Goal: Task Accomplishment & Management: Manage account settings

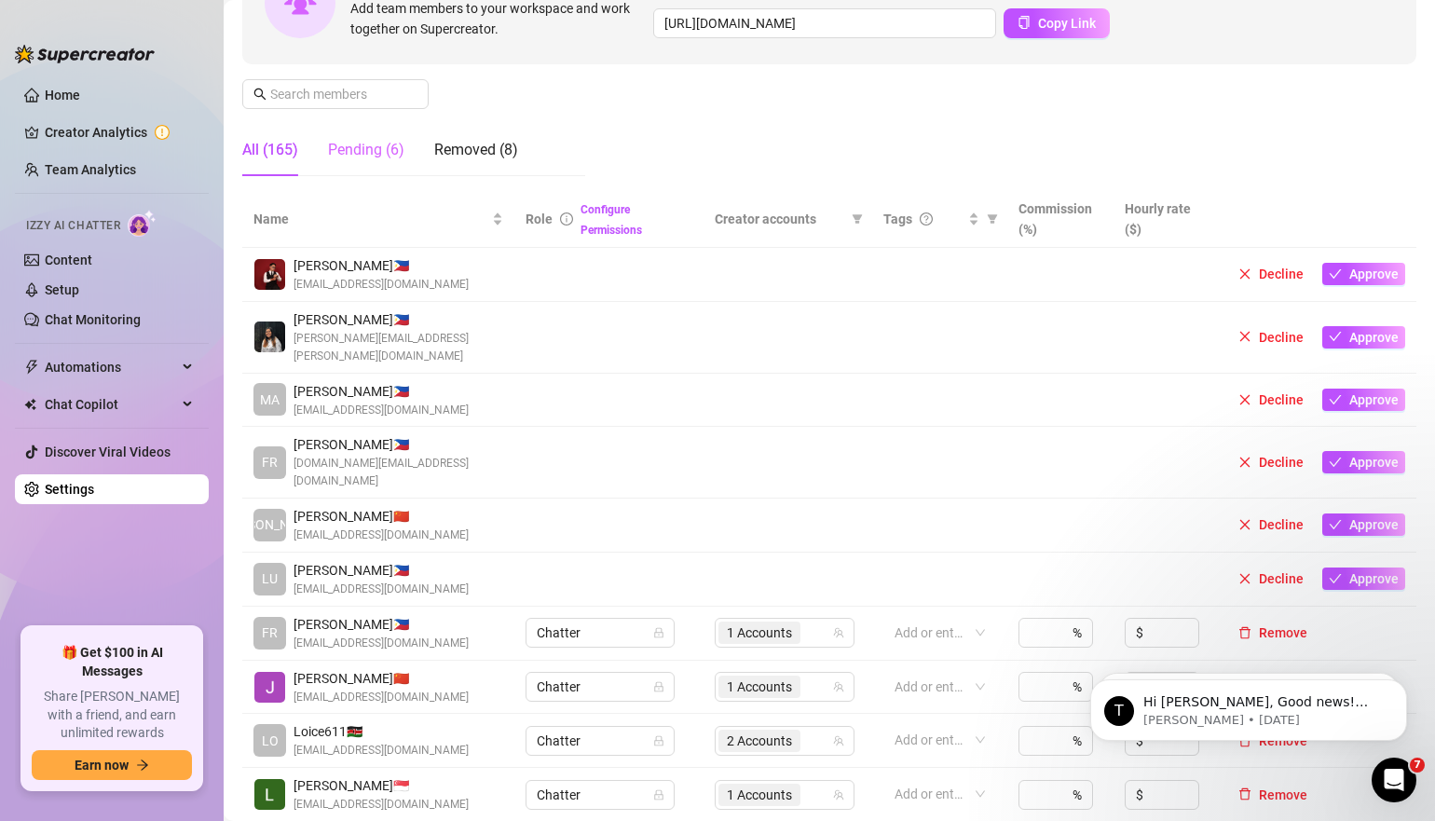
scroll to position [227, 0]
click at [79, 296] on link "Setup" at bounding box center [62, 289] width 34 height 15
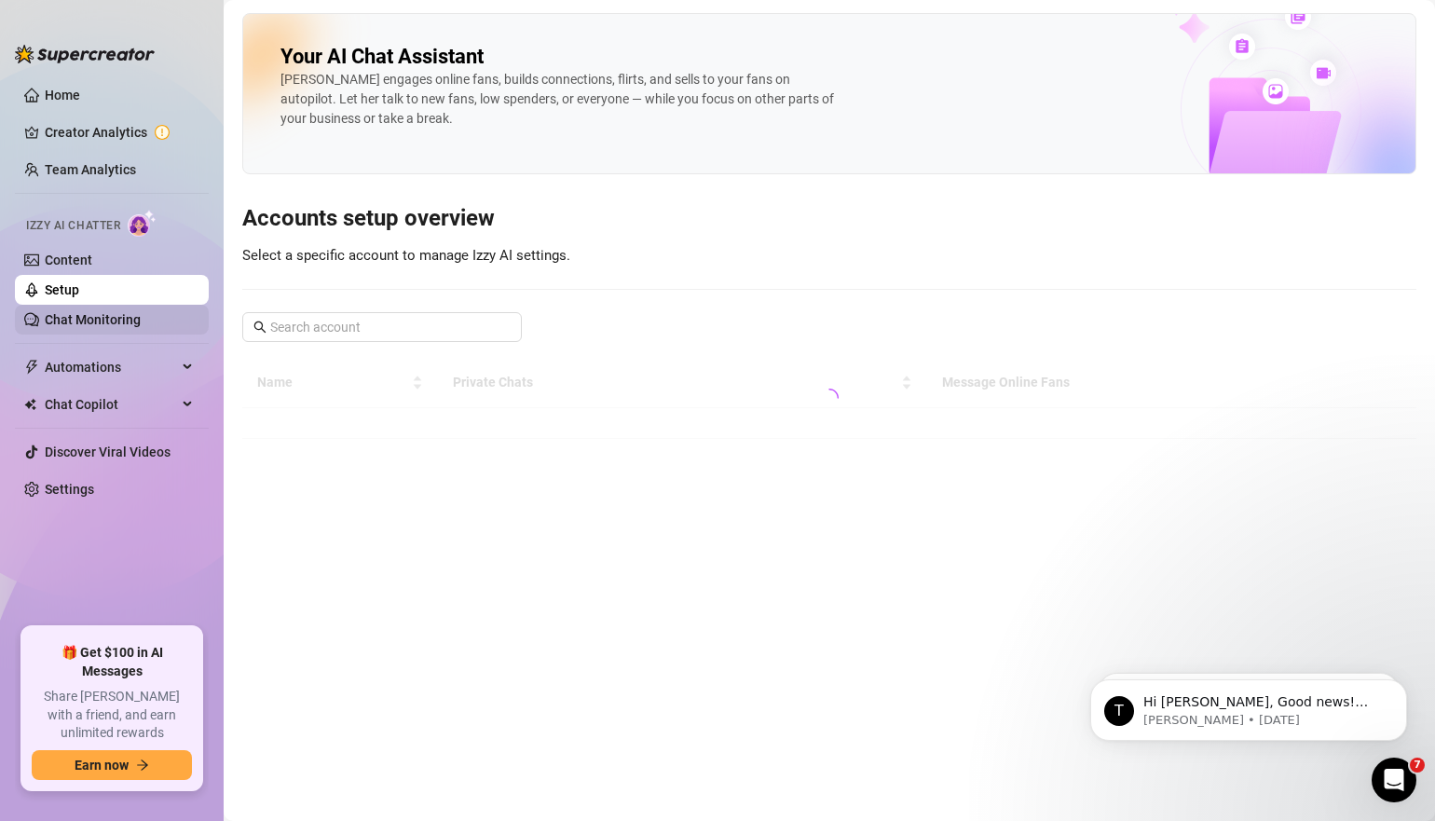
click at [116, 312] on link "Chat Monitoring" at bounding box center [93, 319] width 96 height 15
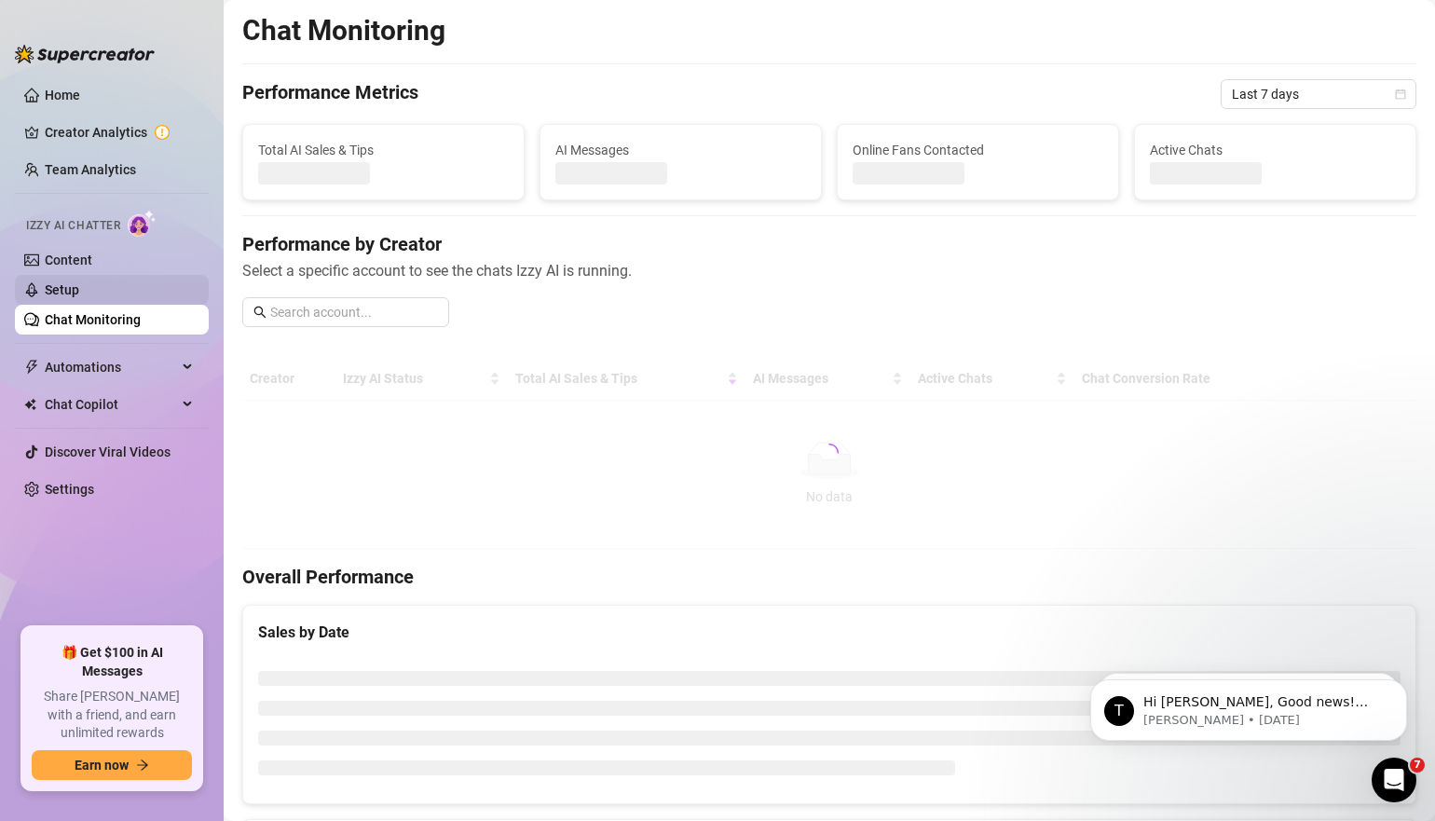
click at [79, 282] on link "Setup" at bounding box center [62, 289] width 34 height 15
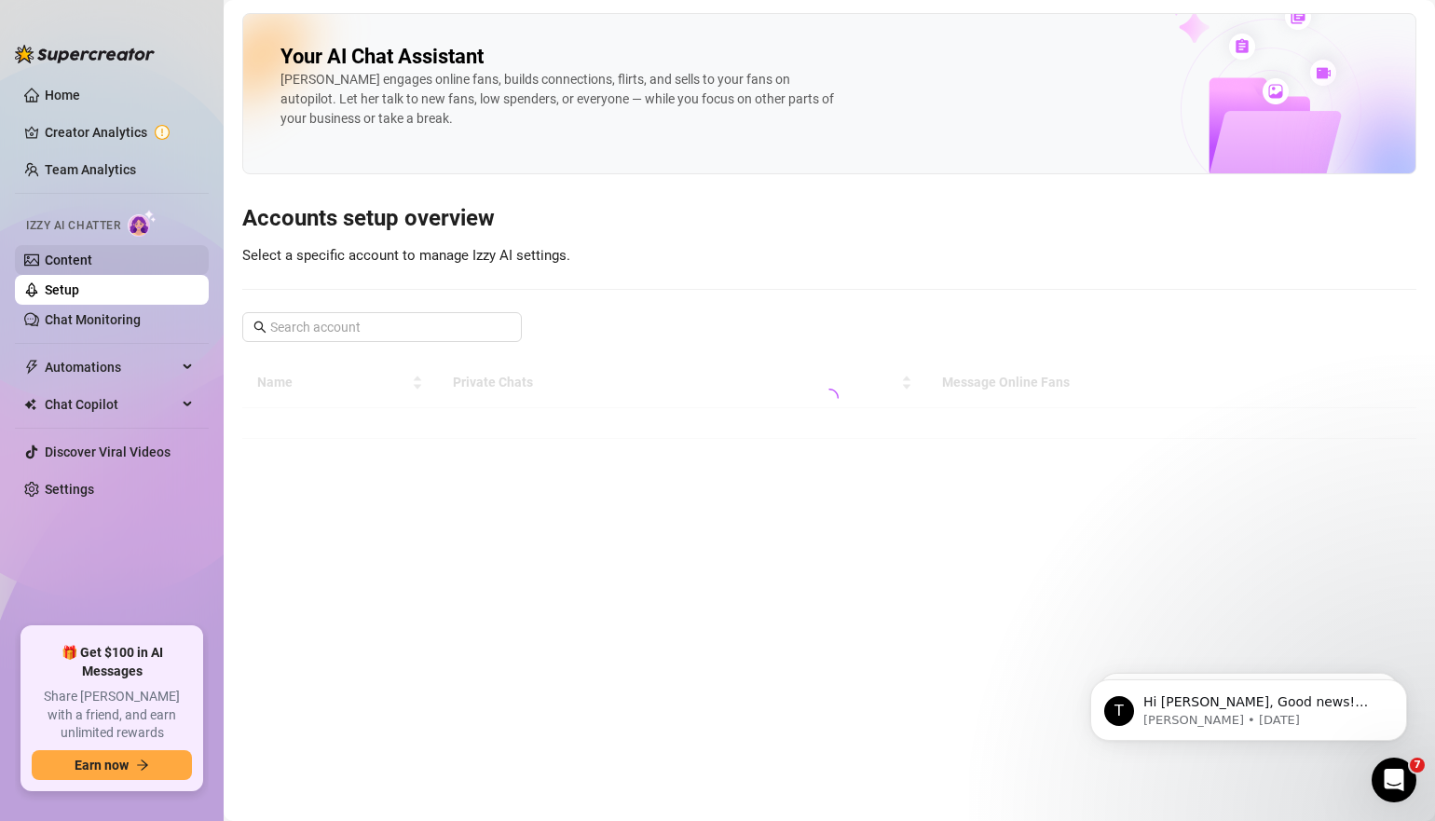
click at [92, 262] on link "Content" at bounding box center [69, 260] width 48 height 15
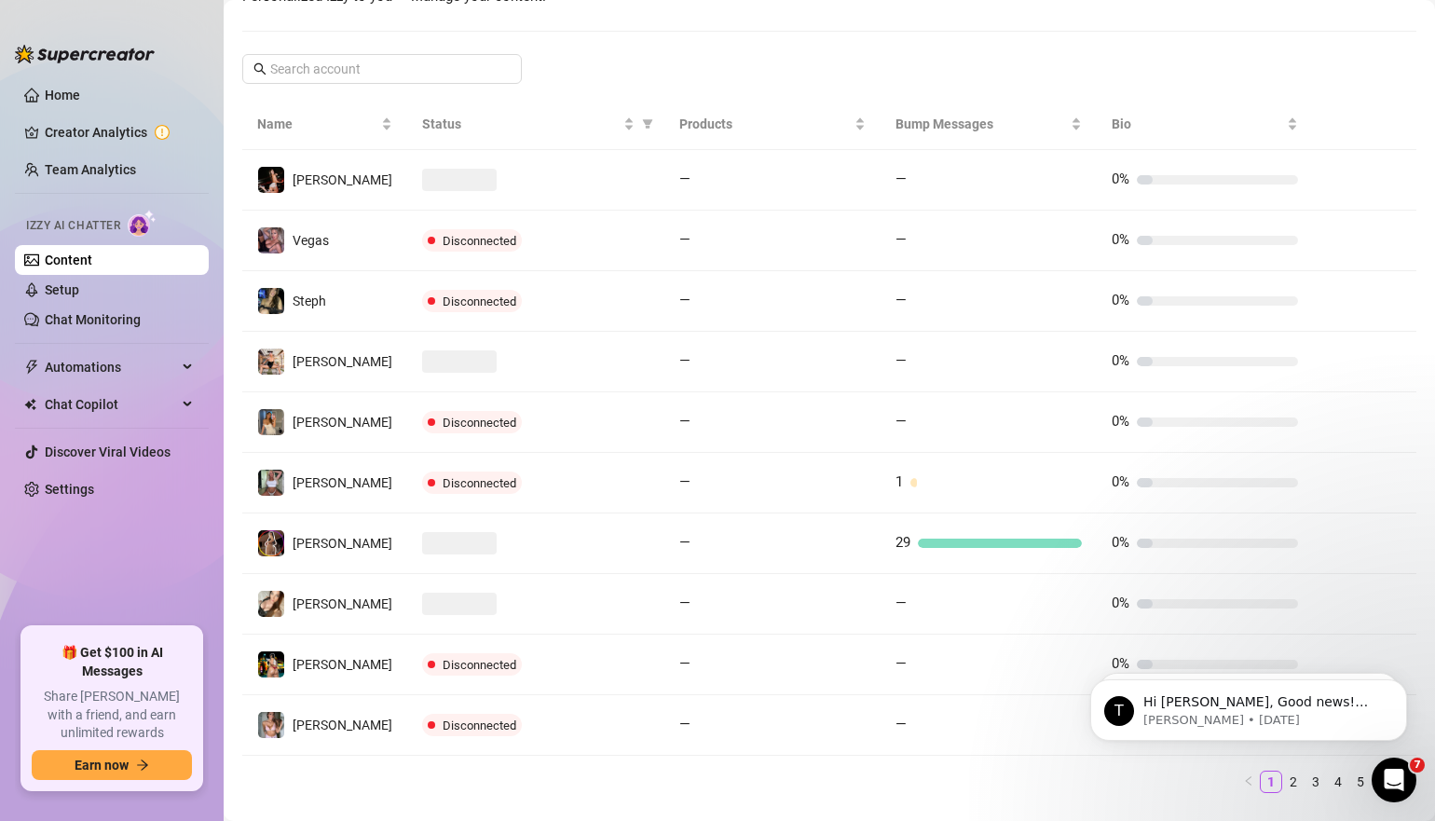
scroll to position [294, 0]
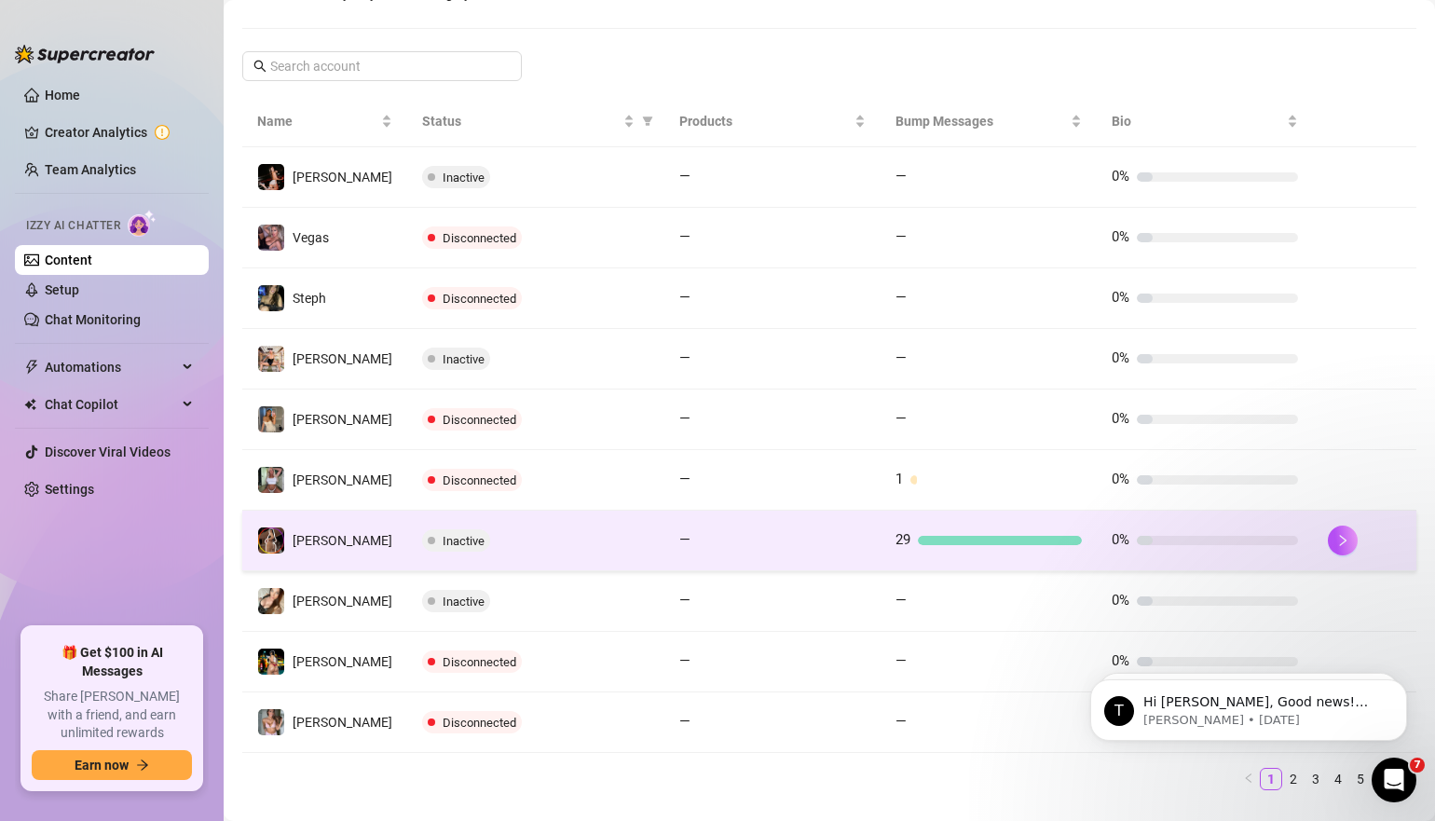
click at [443, 540] on span "Inactive" at bounding box center [464, 541] width 42 height 14
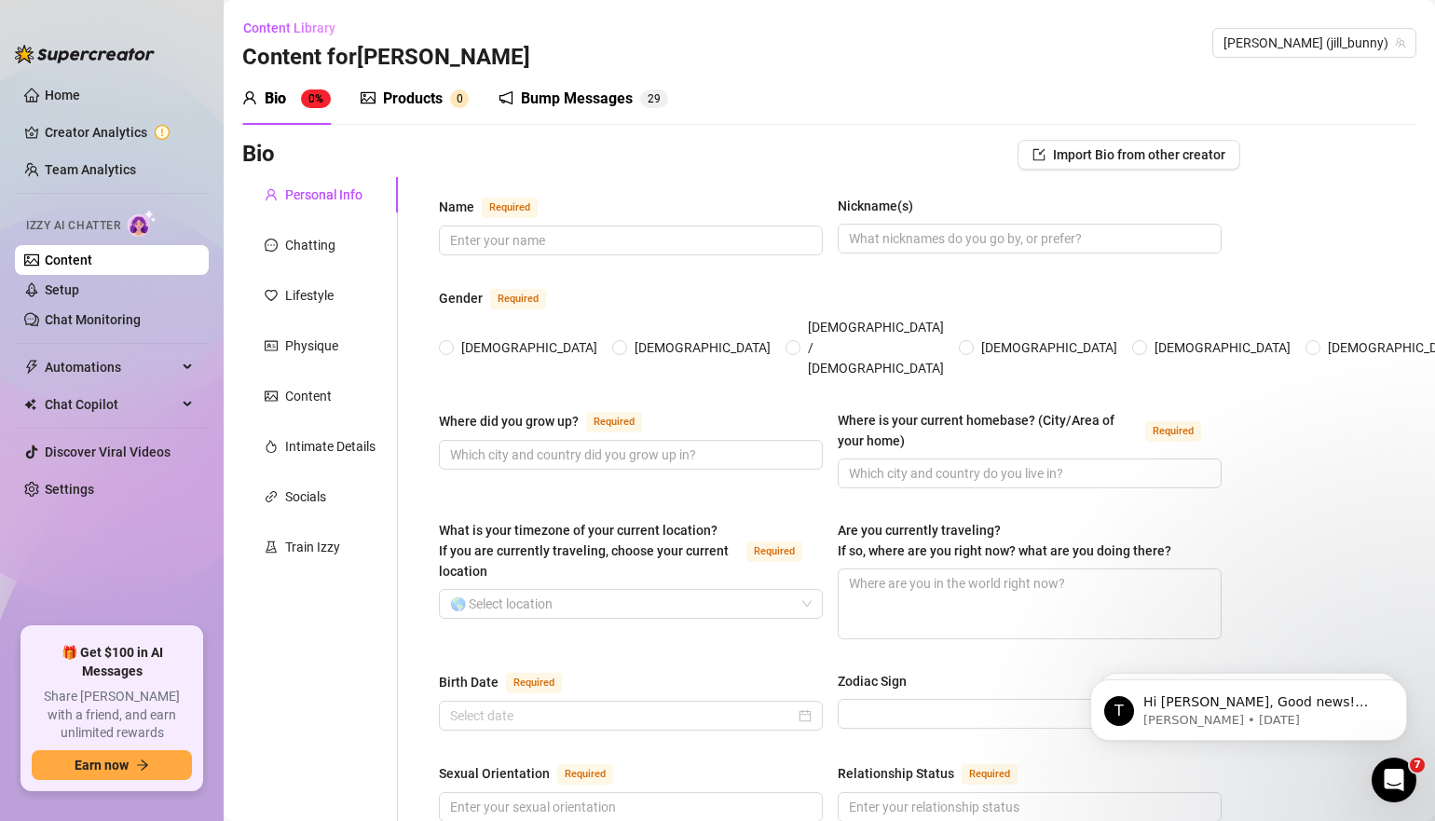
click at [586, 109] on div "Bump Messages" at bounding box center [577, 99] width 112 height 22
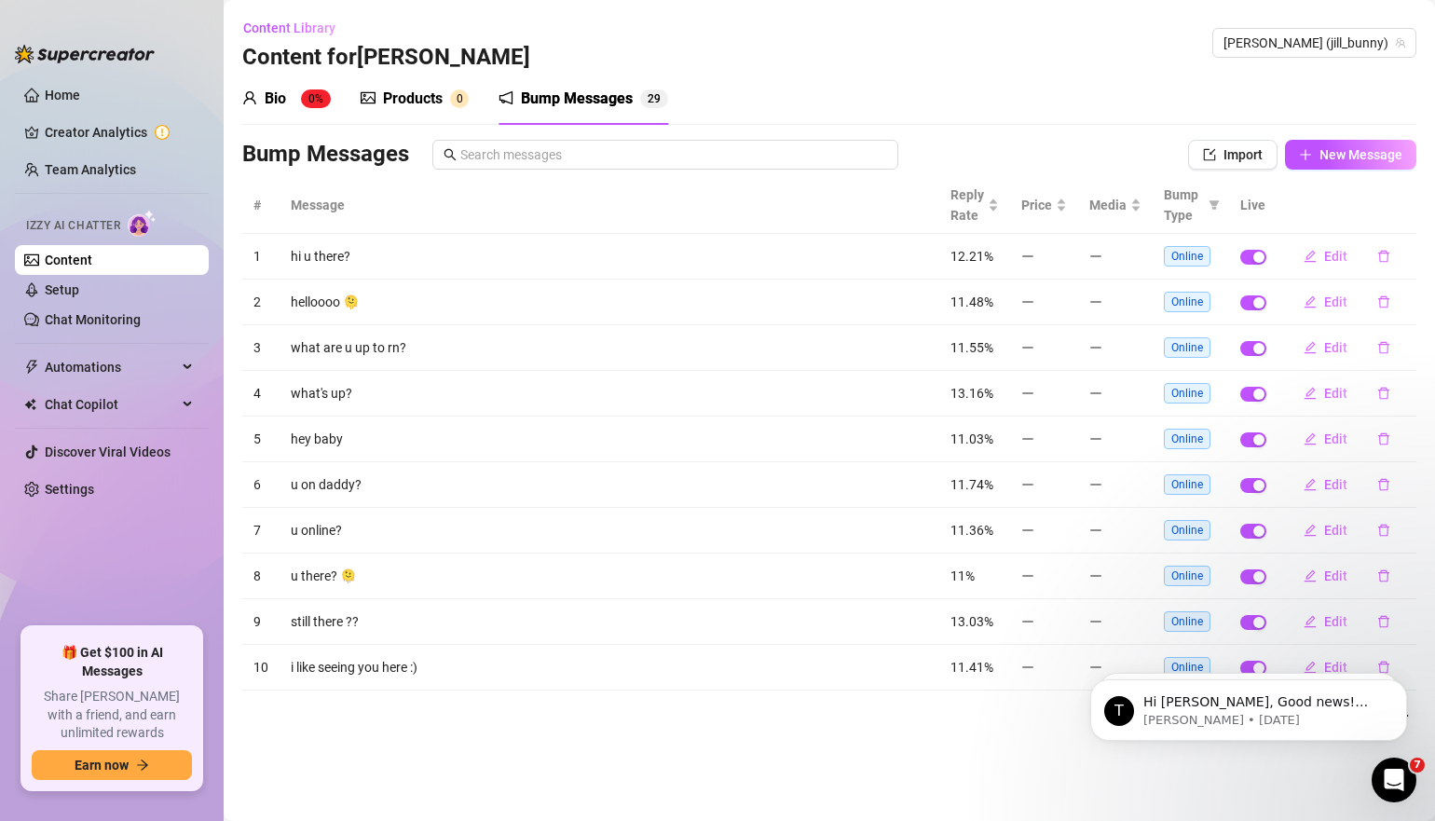
click at [443, 98] on div "Products" at bounding box center [413, 99] width 60 height 22
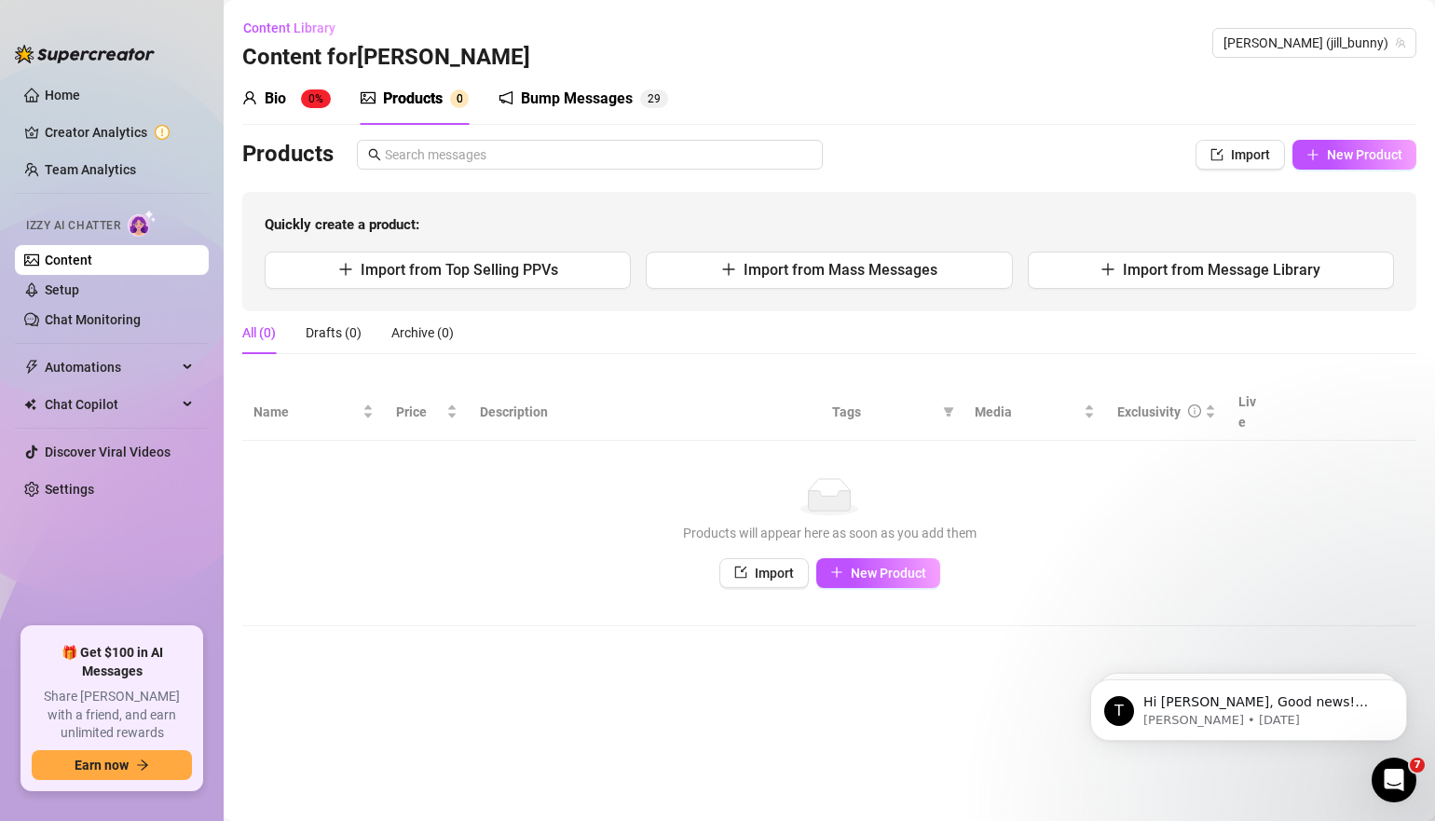
click at [606, 100] on div "Bump Messages" at bounding box center [577, 99] width 112 height 22
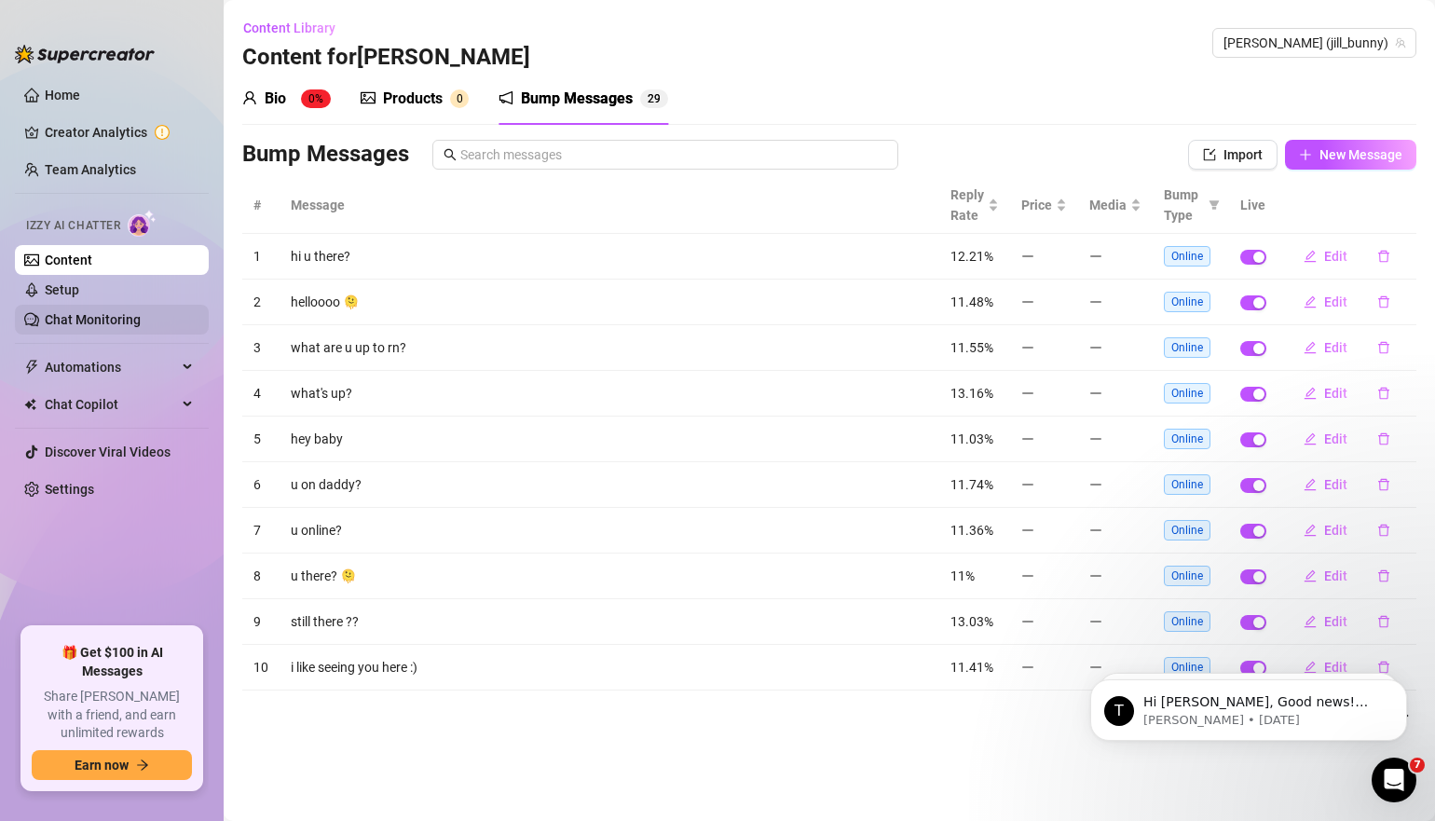
click at [121, 312] on link "Chat Monitoring" at bounding box center [93, 319] width 96 height 15
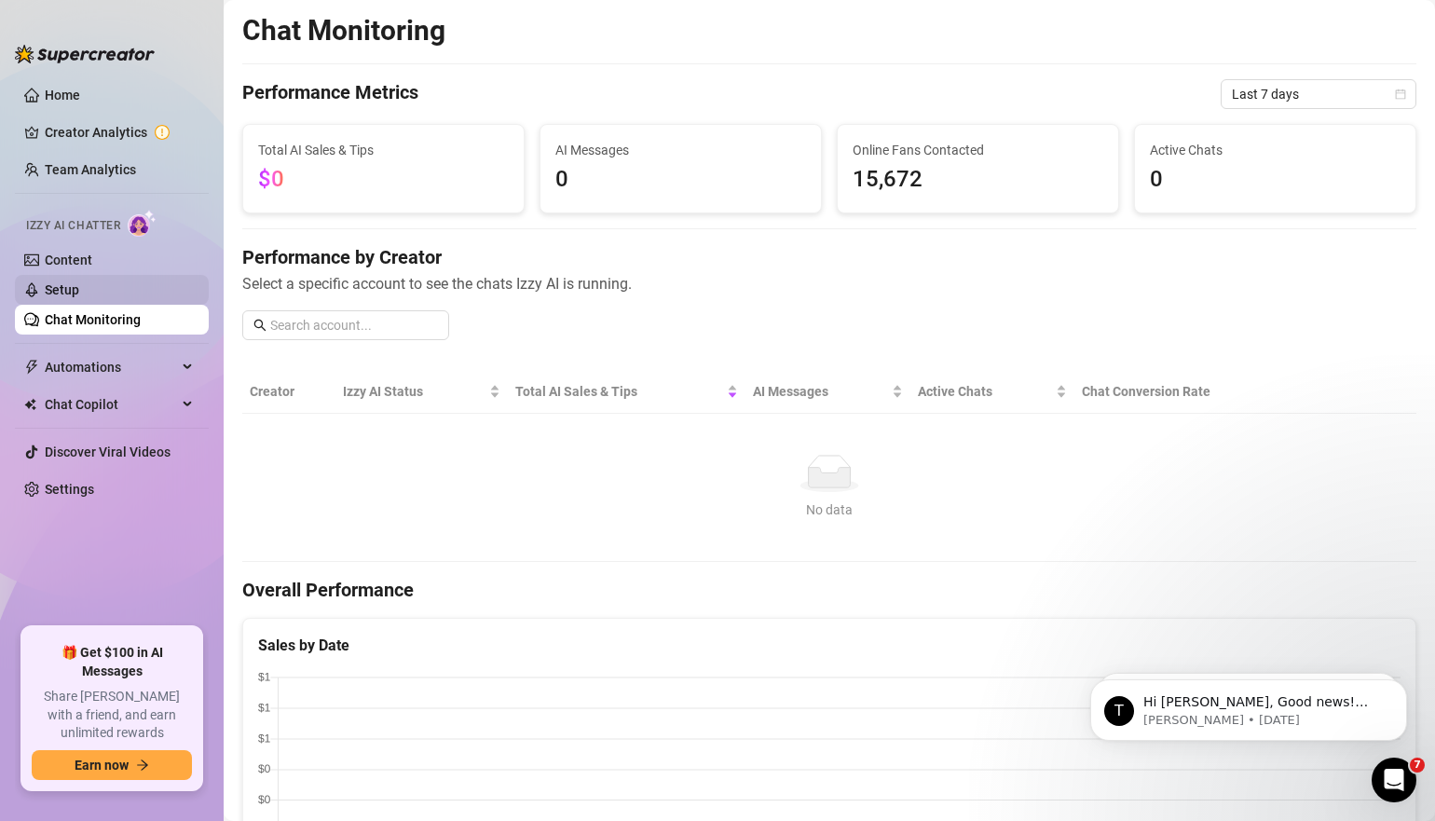
click at [79, 289] on link "Setup" at bounding box center [62, 289] width 34 height 15
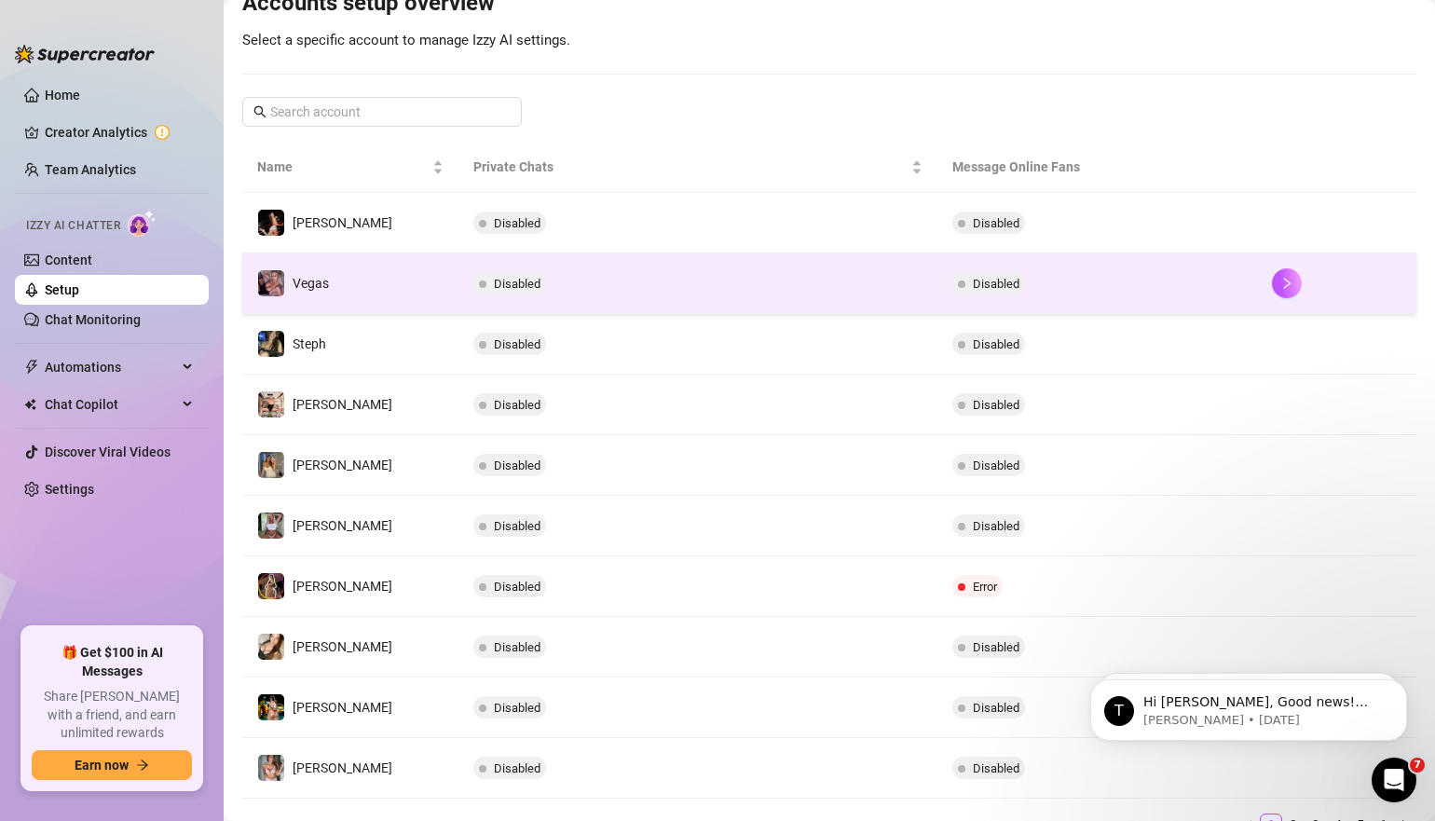
scroll to position [218, 0]
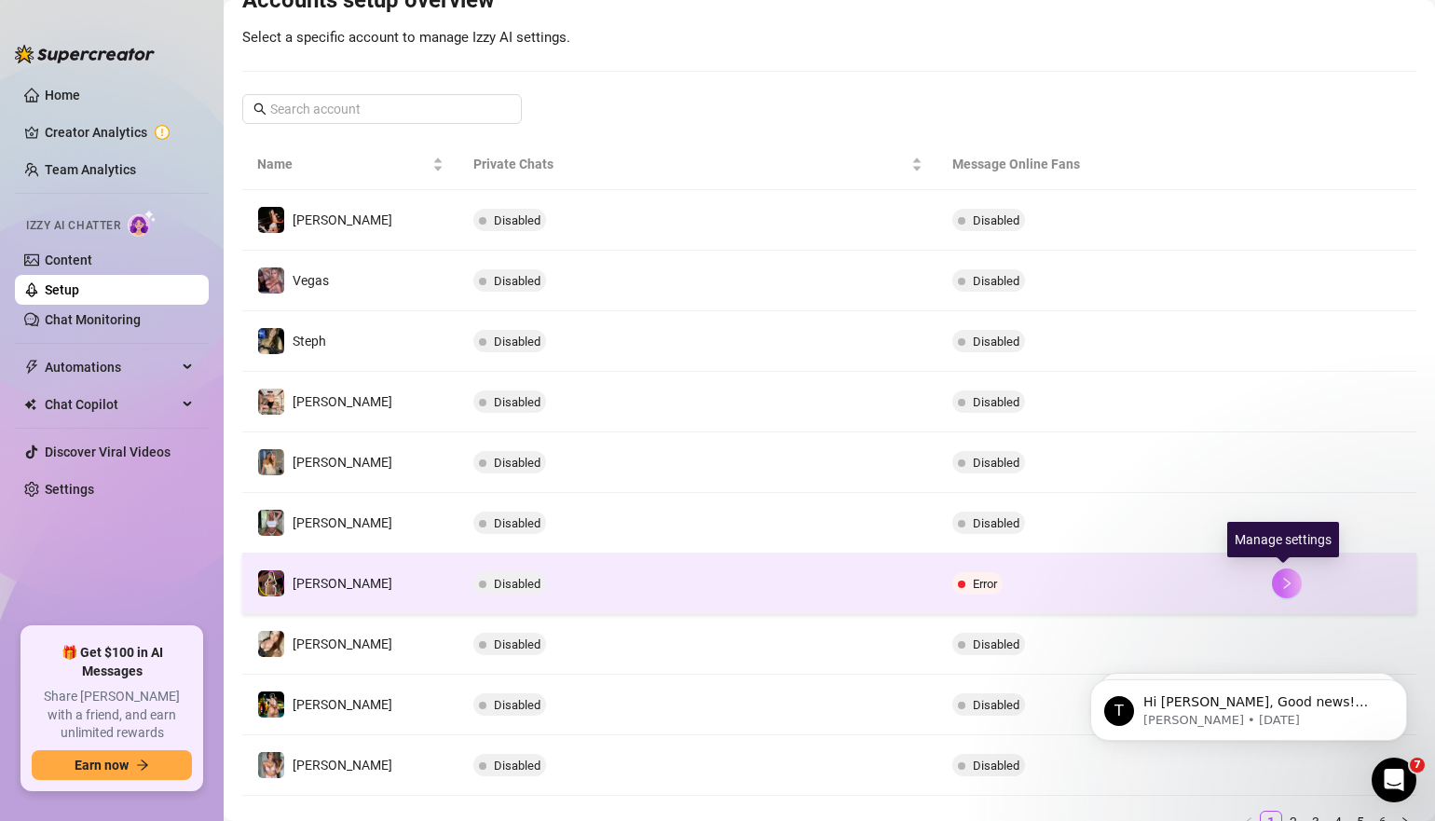
click at [1276, 593] on button "button" at bounding box center [1287, 584] width 30 height 30
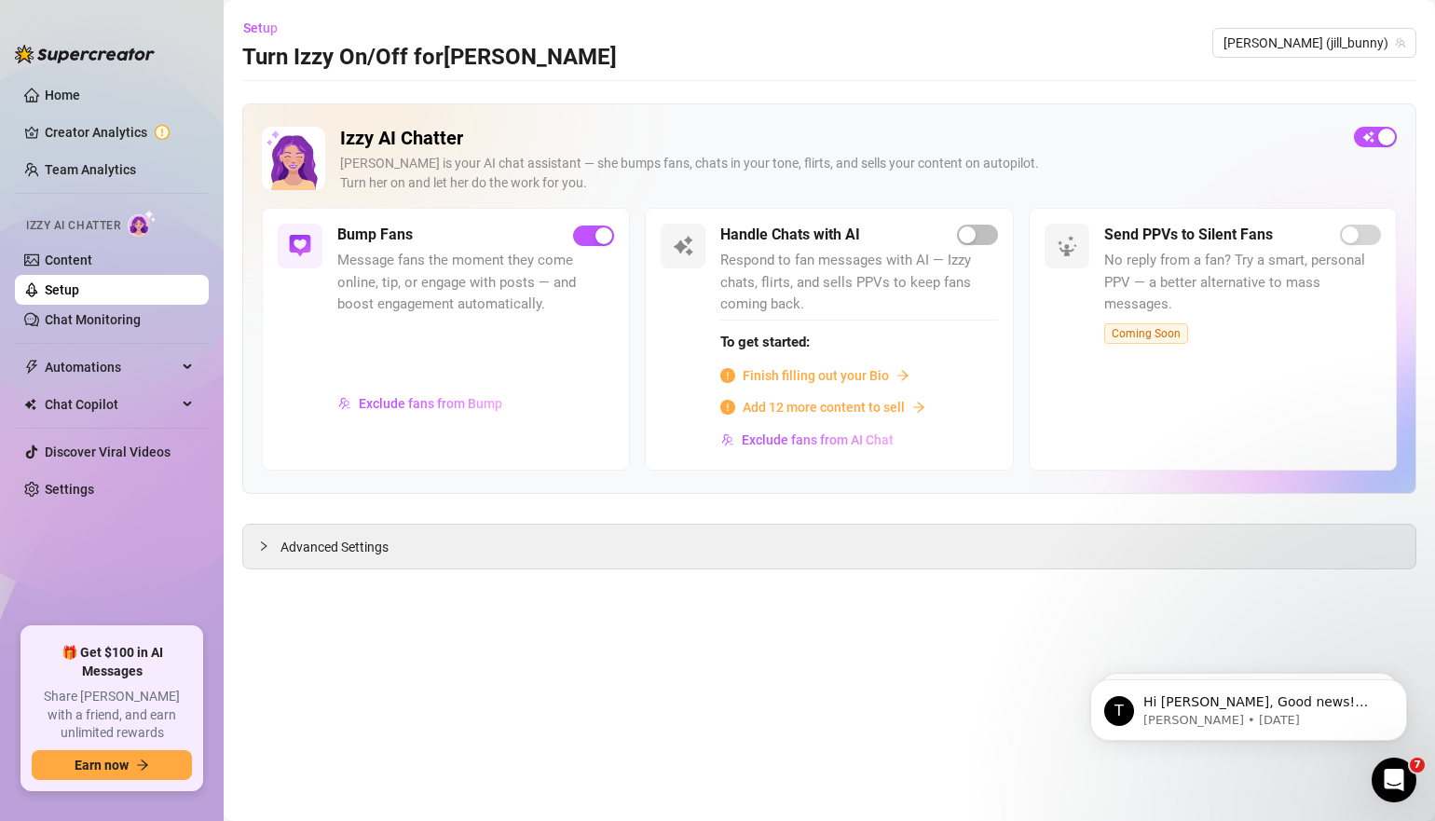
drag, startPoint x: 594, startPoint y: 235, endPoint x: 624, endPoint y: 267, distance: 44.2
click at [624, 267] on div "Bump Fans Message fans the moment they come online, tip, or engage with posts —…" at bounding box center [446, 339] width 368 height 262
click at [605, 236] on div "button" at bounding box center [604, 235] width 17 height 17
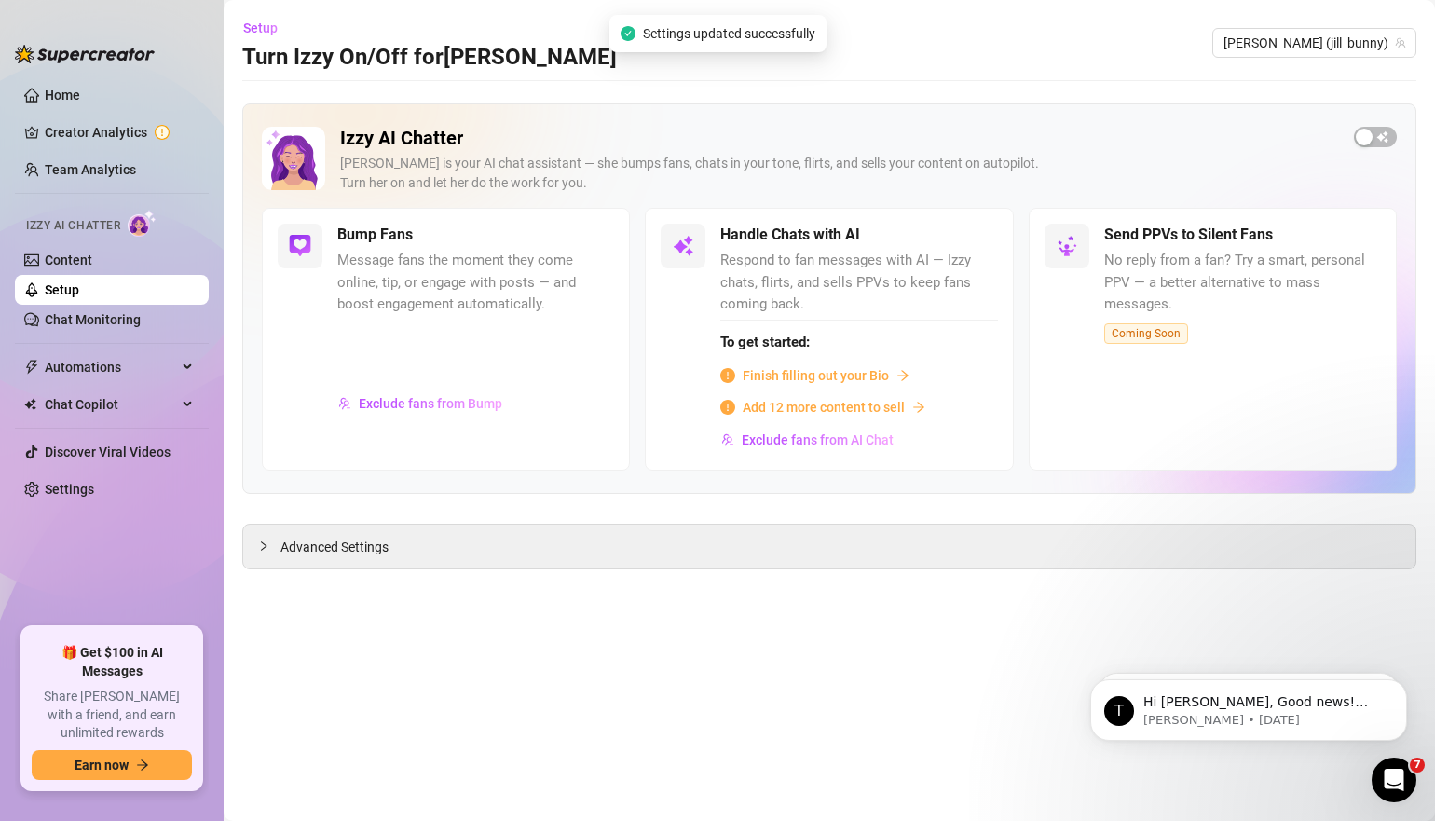
click at [604, 240] on div "Bump Fans" at bounding box center [475, 235] width 277 height 22
click at [1380, 146] on span "button" at bounding box center [1375, 137] width 43 height 21
click at [1354, 137] on span "button" at bounding box center [1375, 137] width 43 height 21
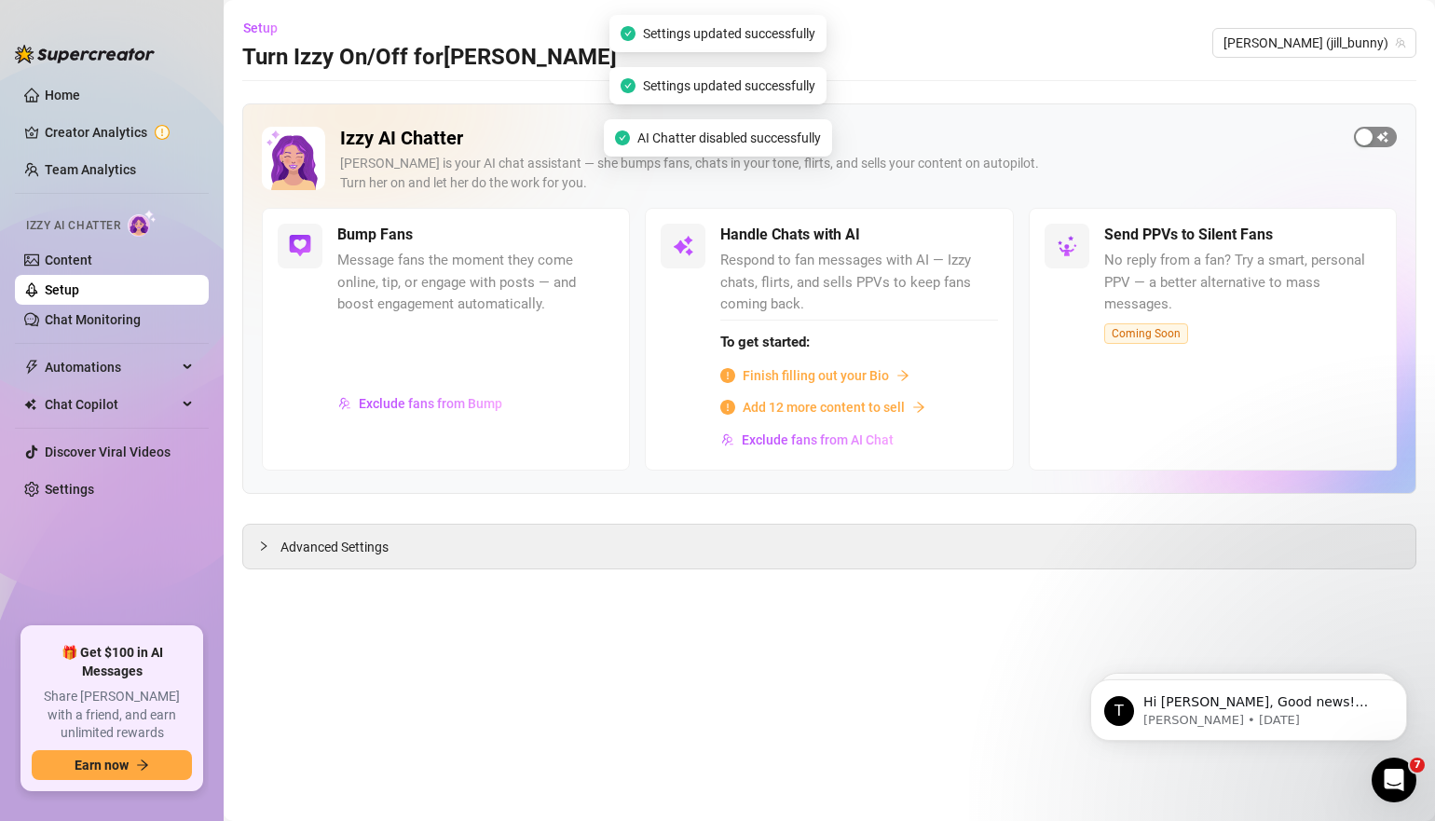
click at [1361, 136] on div "button" at bounding box center [1364, 137] width 17 height 17
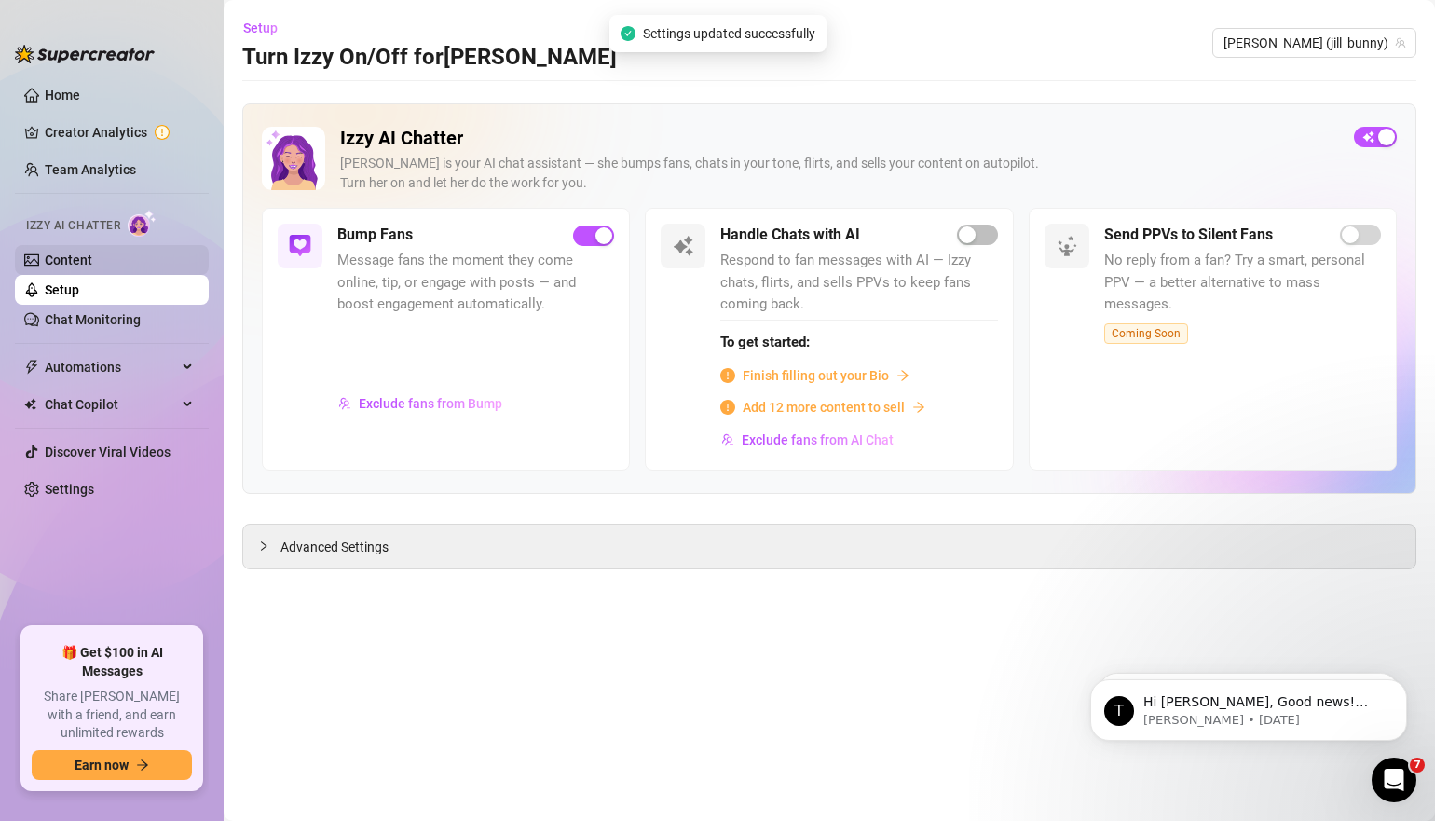
click at [92, 253] on link "Content" at bounding box center [69, 260] width 48 height 15
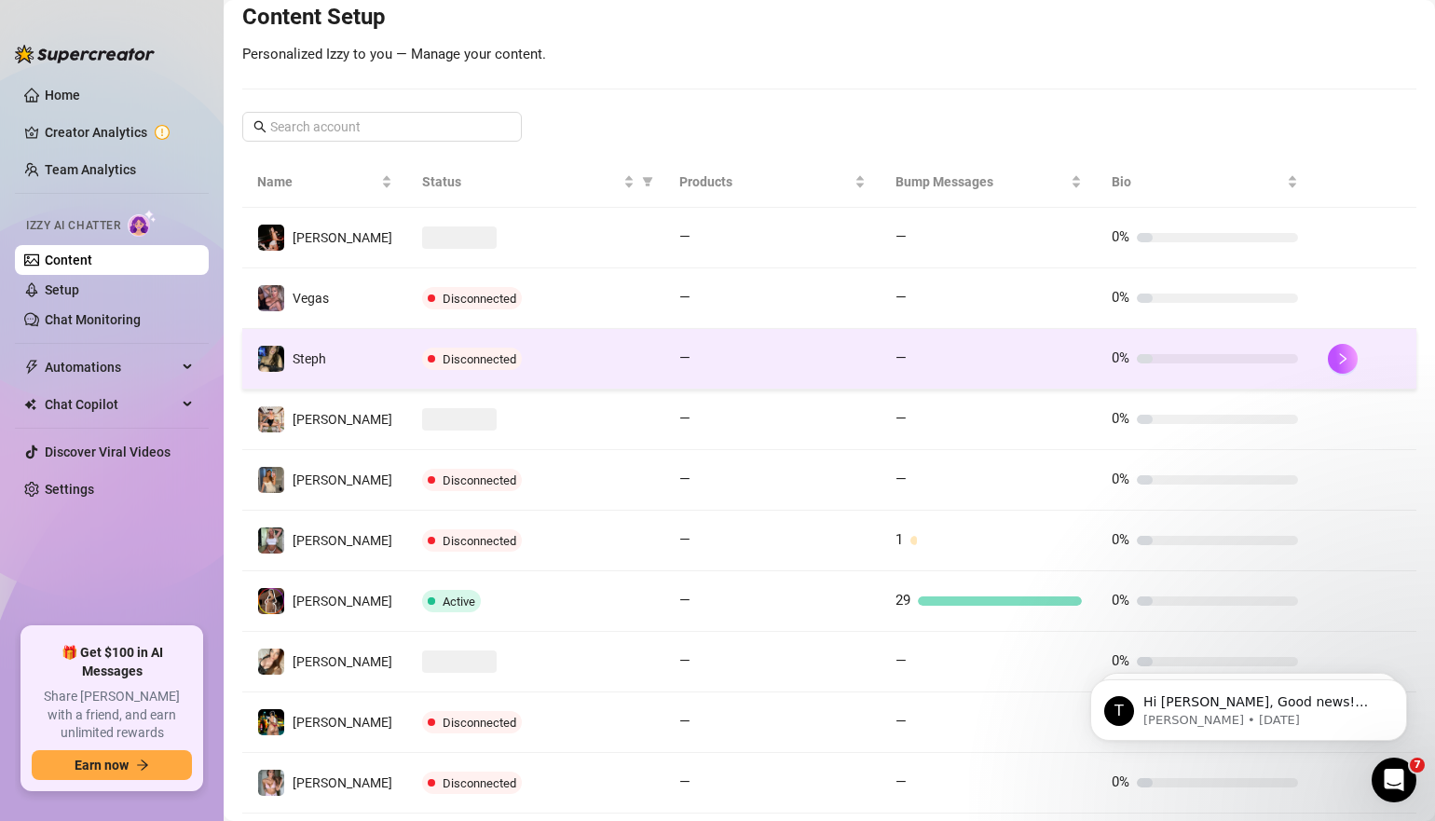
scroll to position [334, 0]
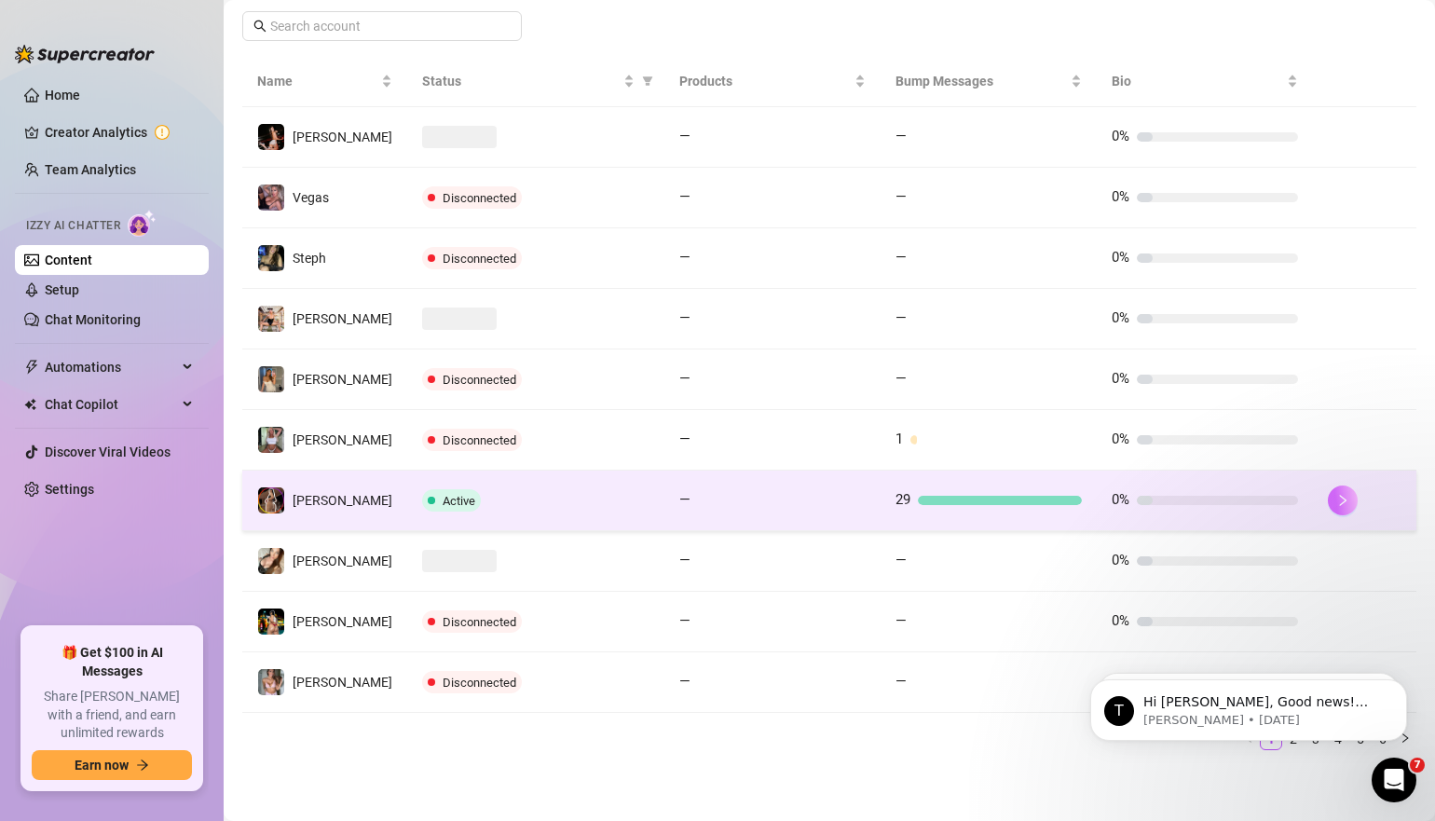
click at [1328, 507] on button "button" at bounding box center [1343, 501] width 30 height 30
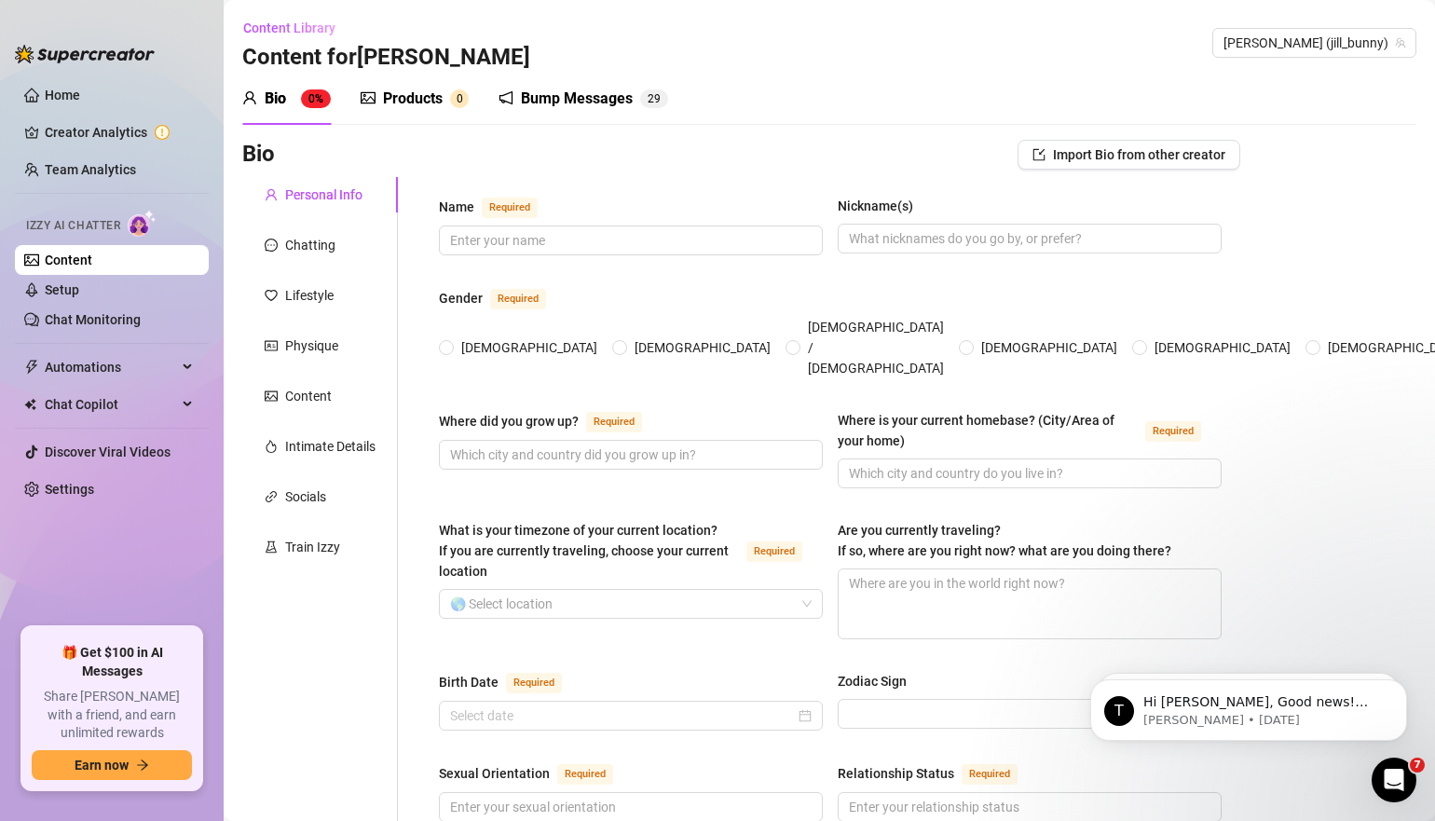
click at [601, 98] on div "Bump Messages" at bounding box center [577, 99] width 112 height 22
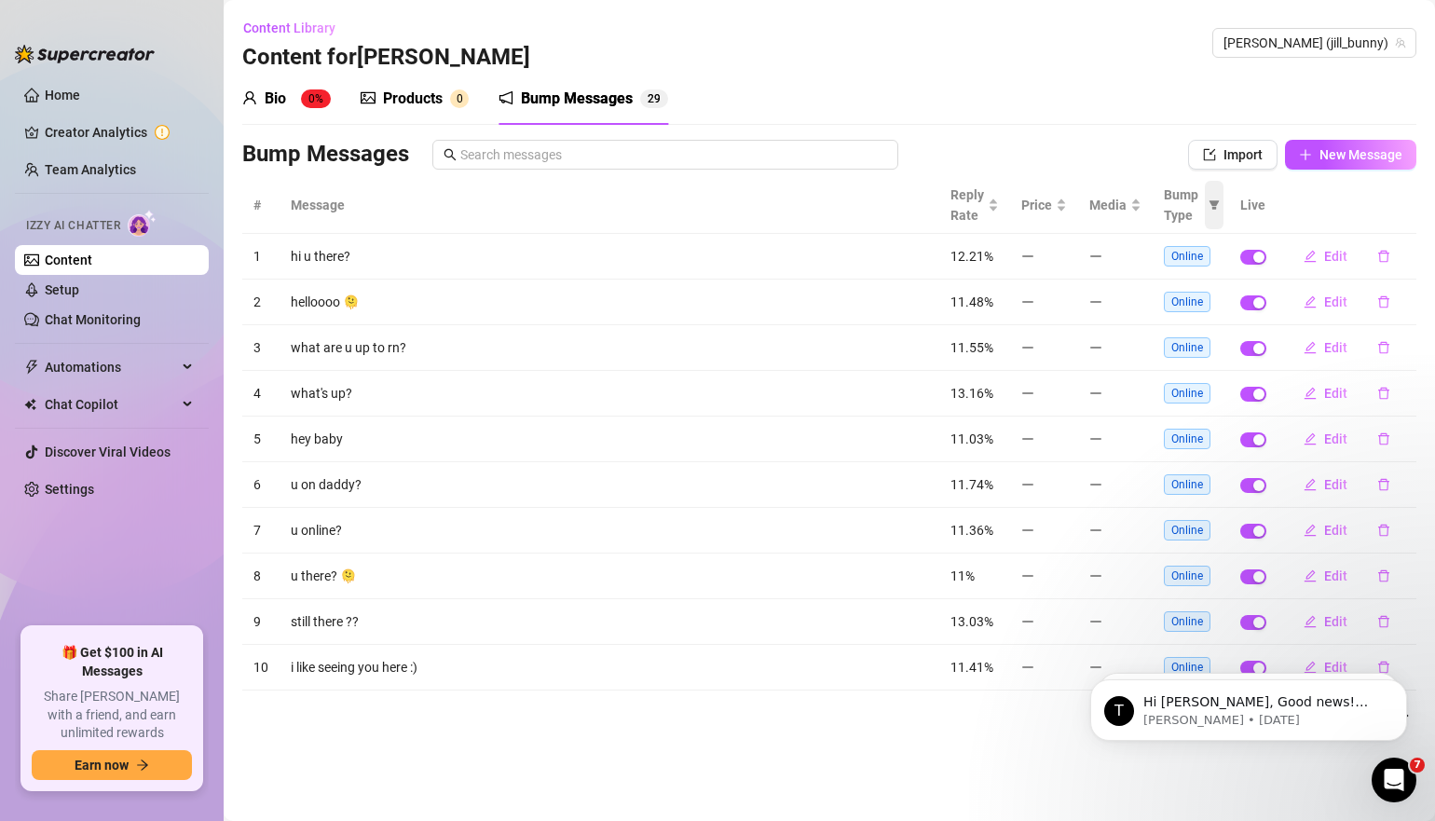
click at [1209, 207] on icon "filter" at bounding box center [1214, 204] width 11 height 11
click at [950, 696] on div "# Message Reply Rate Price Media Bump Type Live 1 hi u there? 12.21% Online Edi…" at bounding box center [829, 452] width 1174 height 551
click at [1411, 683] on button "Dismiss notification" at bounding box center [1402, 685] width 24 height 24
click at [1397, 687] on icon "Dismiss notification" at bounding box center [1402, 684] width 10 height 10
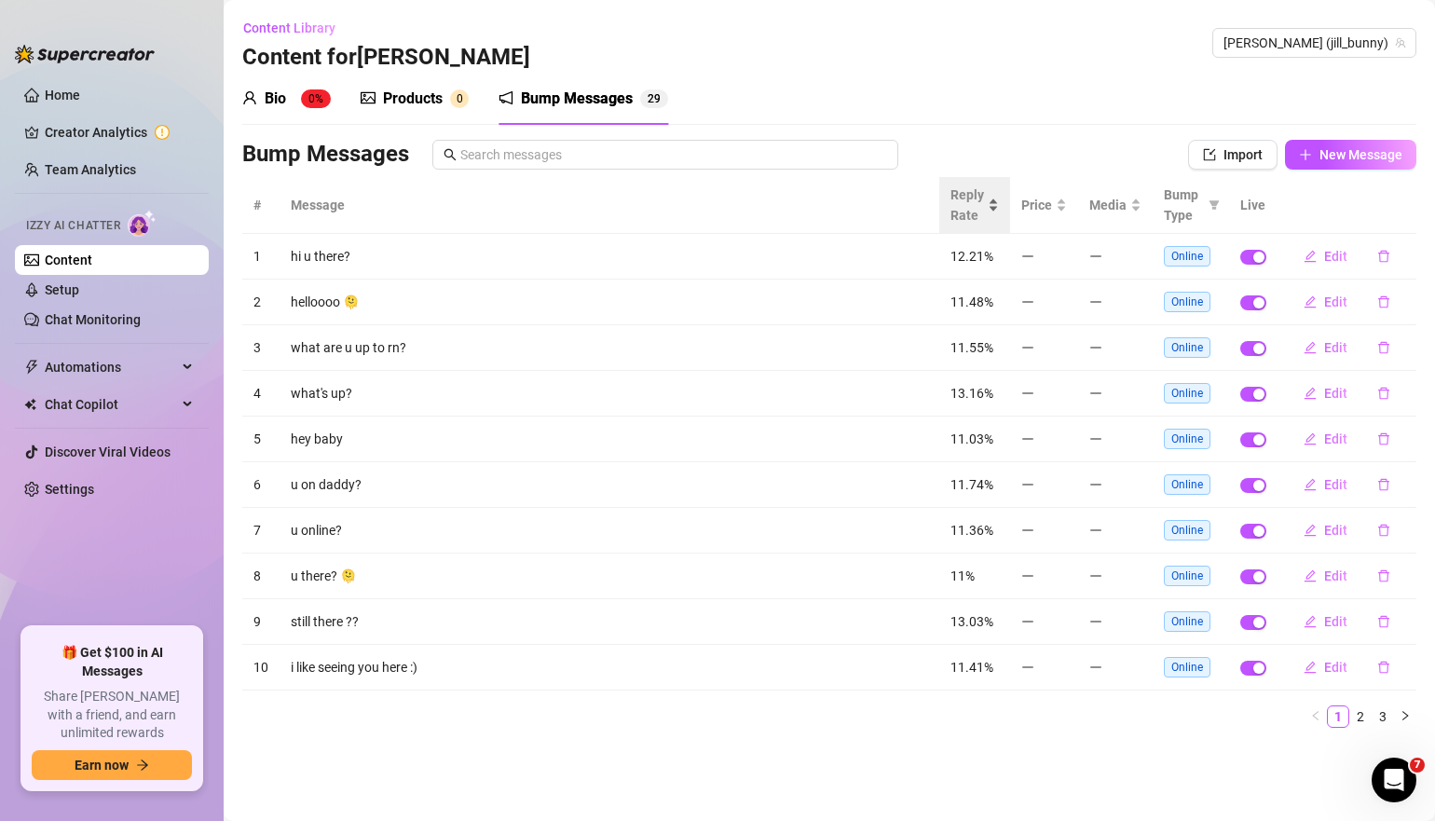
click at [990, 210] on div "Reply Rate" at bounding box center [975, 205] width 48 height 41
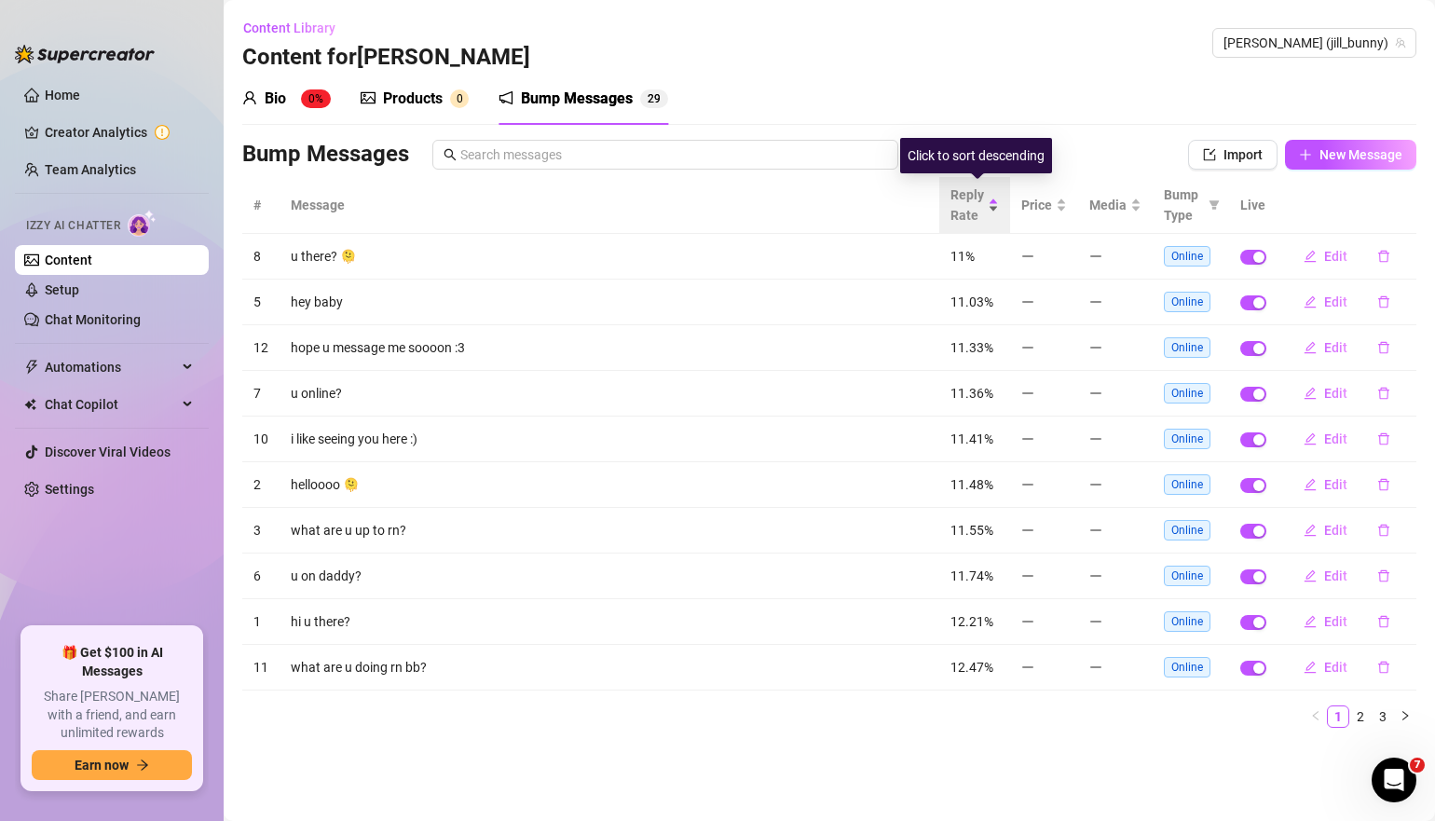
click at [990, 210] on div "Reply Rate" at bounding box center [975, 205] width 48 height 41
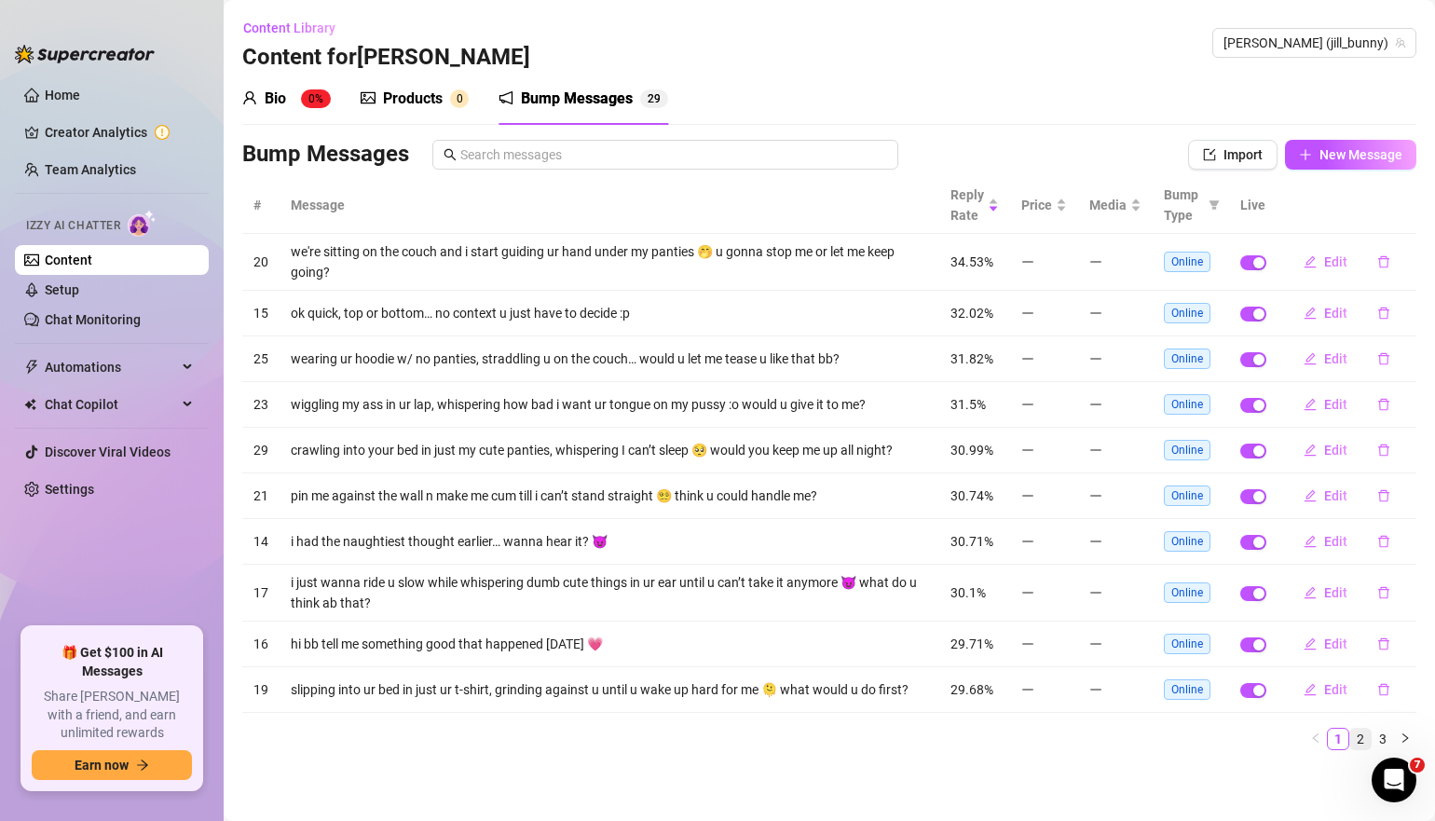
click at [1365, 737] on link "2" at bounding box center [1360, 739] width 21 height 21
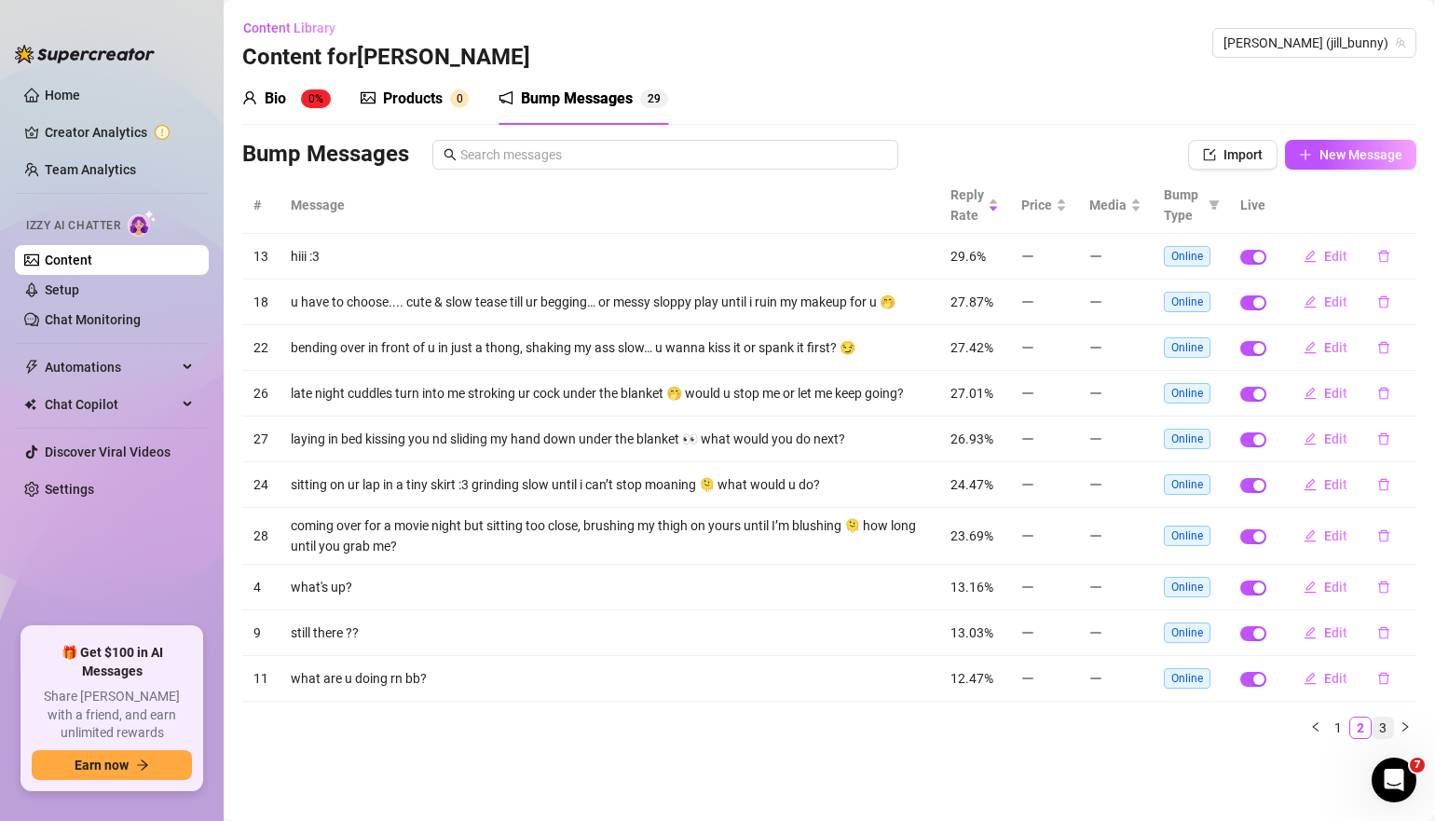
click at [1390, 728] on link "3" at bounding box center [1383, 728] width 21 height 21
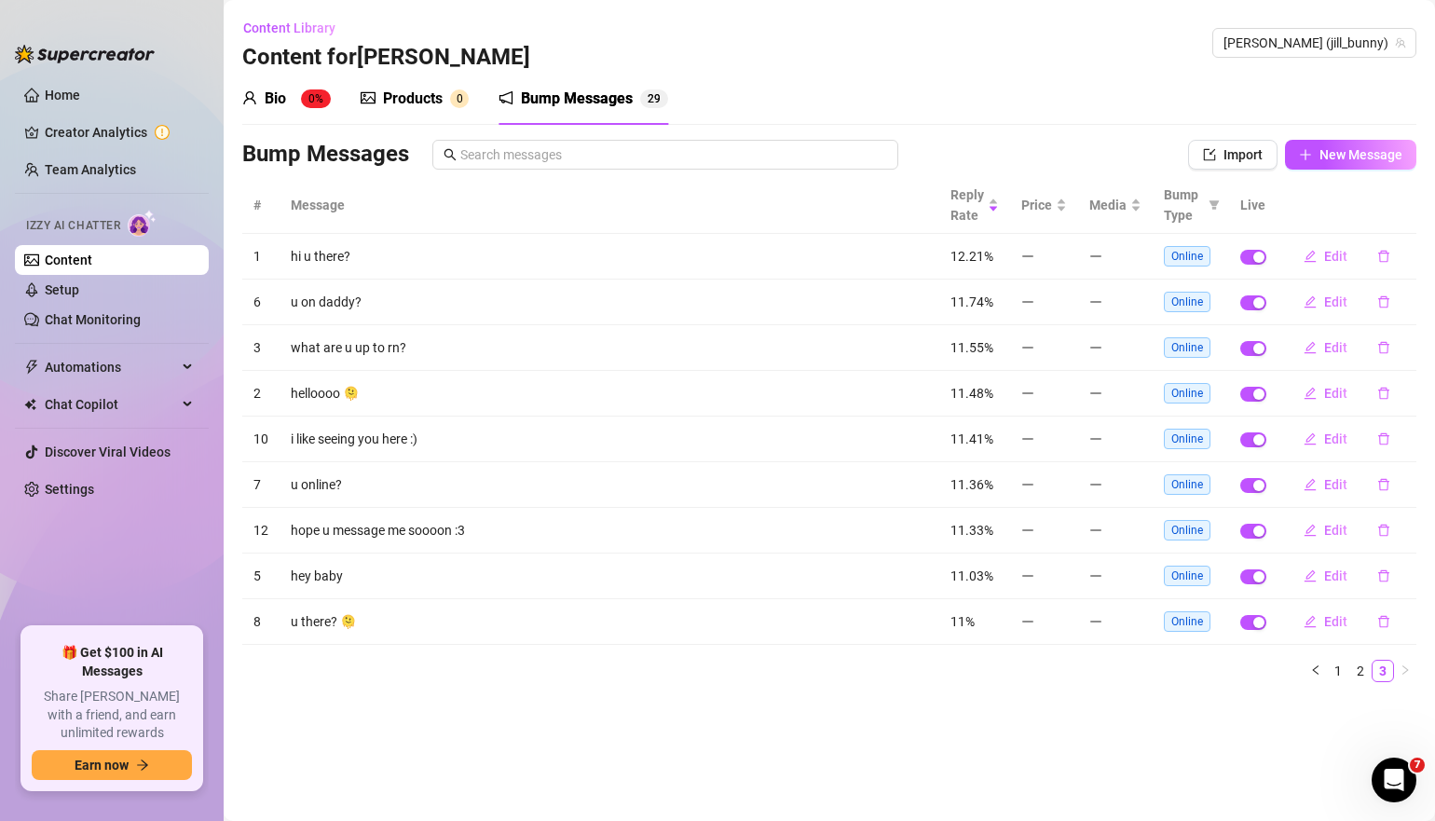
click at [1334, 720] on main "Content Library Content for [PERSON_NAME] [PERSON_NAME] (jill_bunny) Bio 0% Pro…" at bounding box center [830, 410] width 1212 height 821
click at [1336, 669] on link "1" at bounding box center [1338, 671] width 21 height 21
